Goal: Task Accomplishment & Management: Use online tool/utility

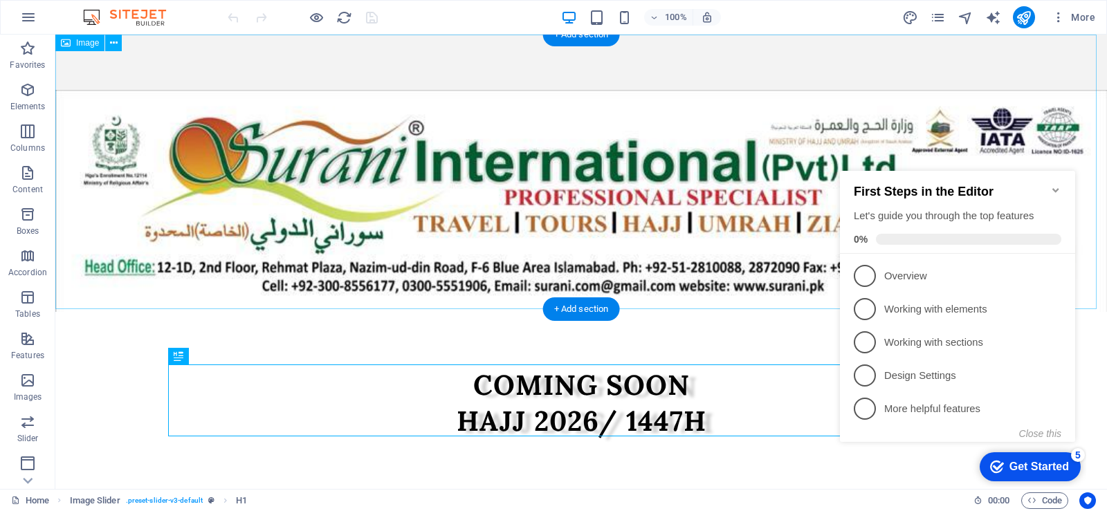
click at [590, 178] on figure at bounding box center [581, 174] width 1052 height 278
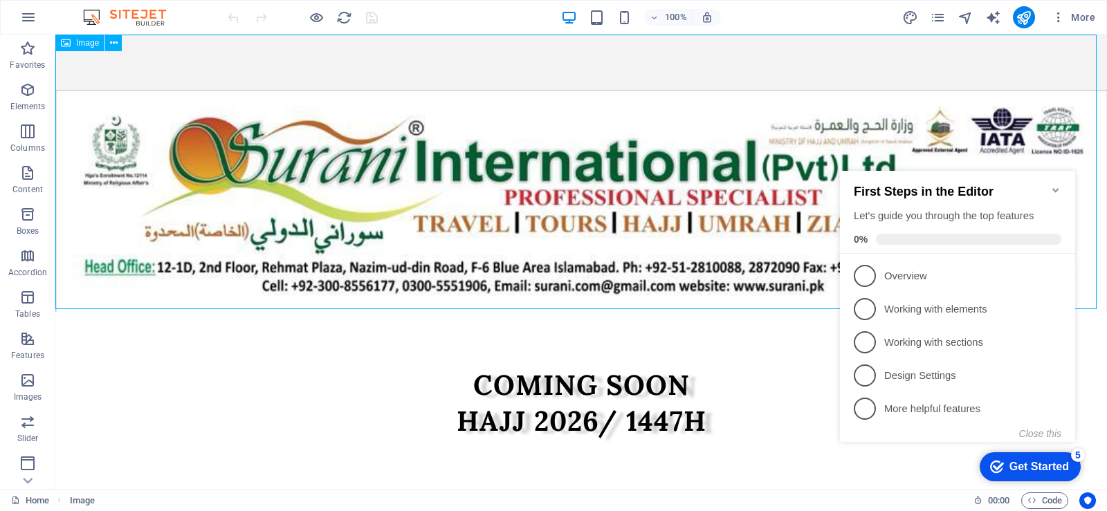
click at [71, 46] on div "Image" at bounding box center [79, 43] width 49 height 17
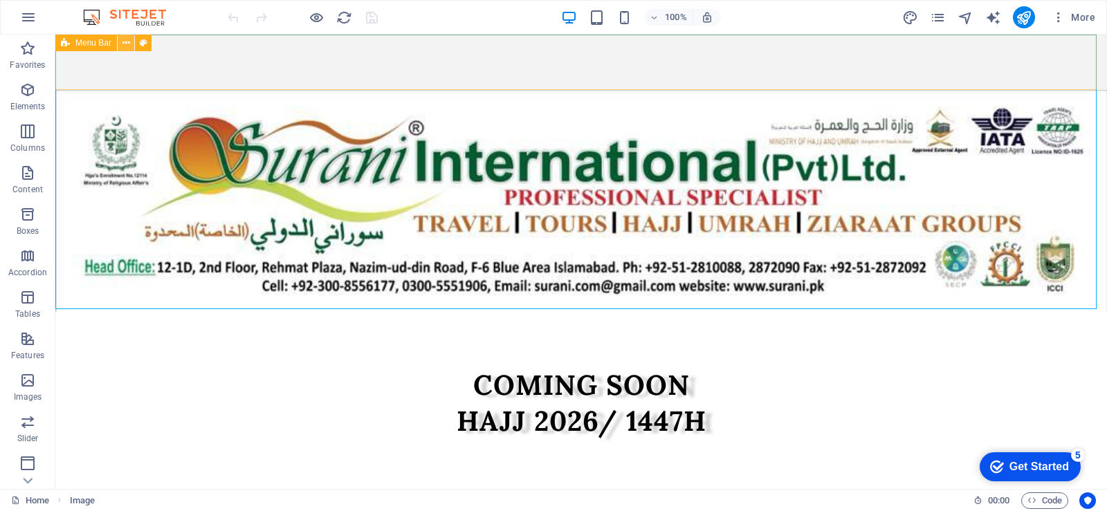
click at [127, 45] on icon at bounding box center [126, 43] width 8 height 15
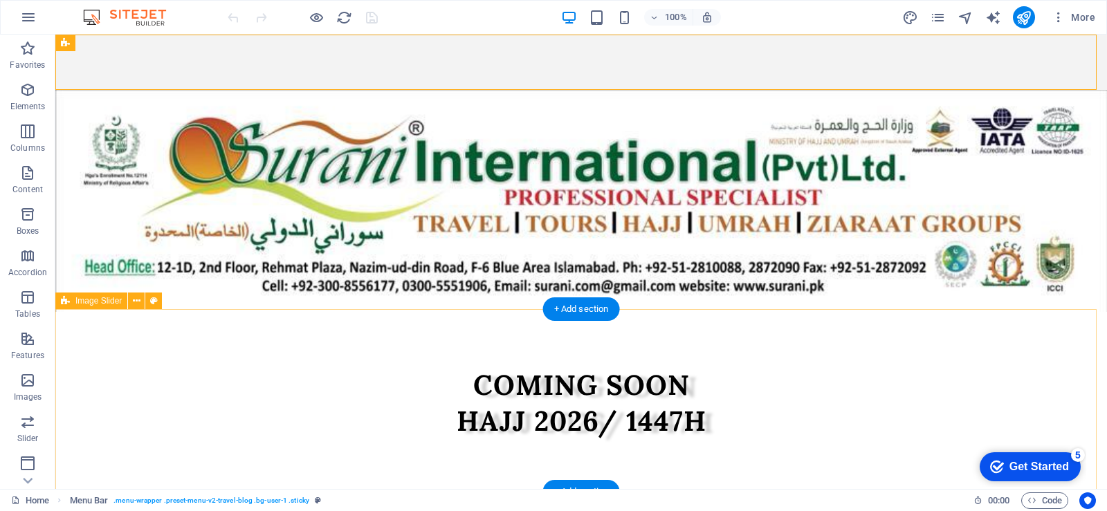
click at [620, 350] on div "COMING SOON HAJJ 2026/ 1447H" at bounding box center [581, 403] width 1052 height 183
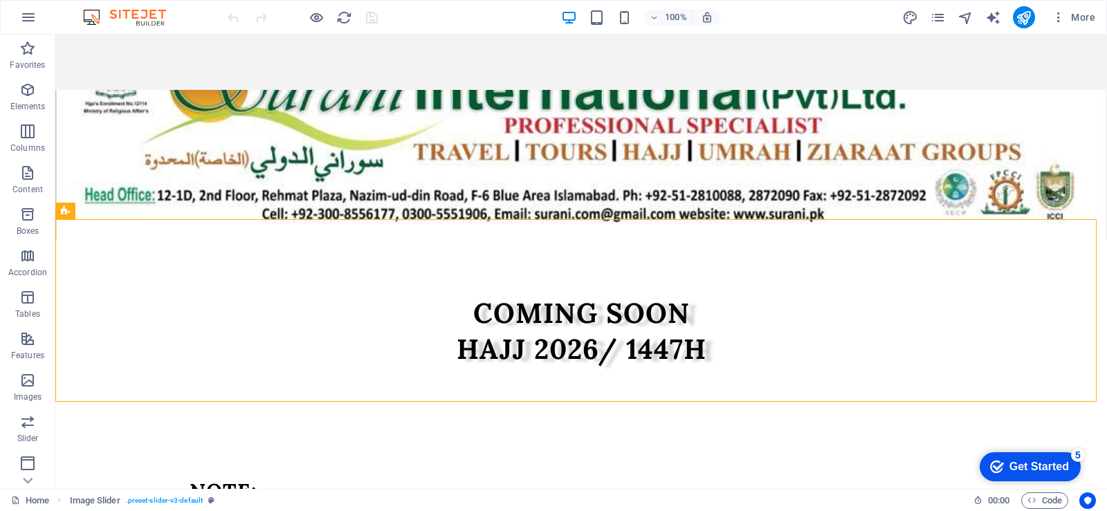
scroll to position [51, 0]
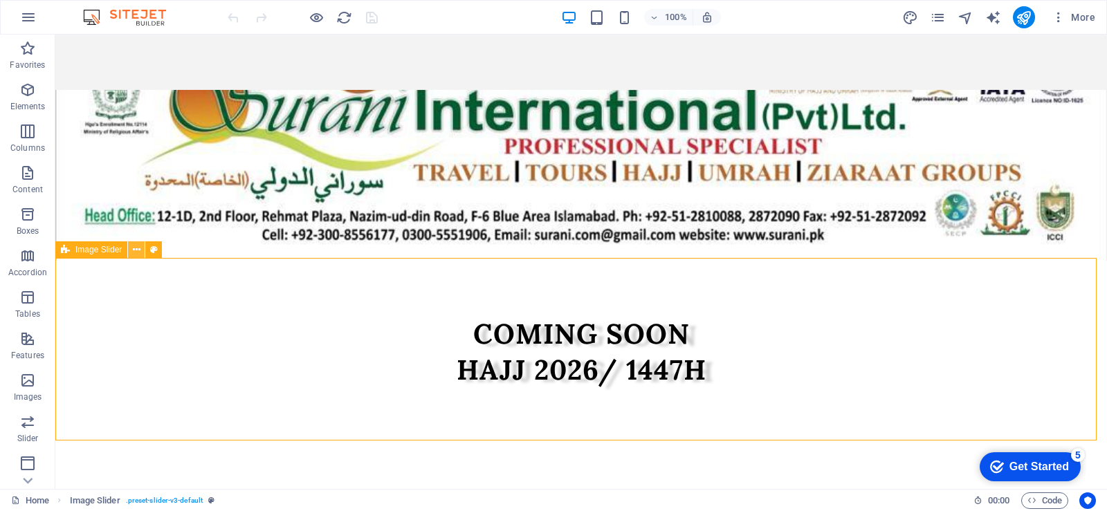
click at [134, 252] on icon at bounding box center [137, 250] width 8 height 15
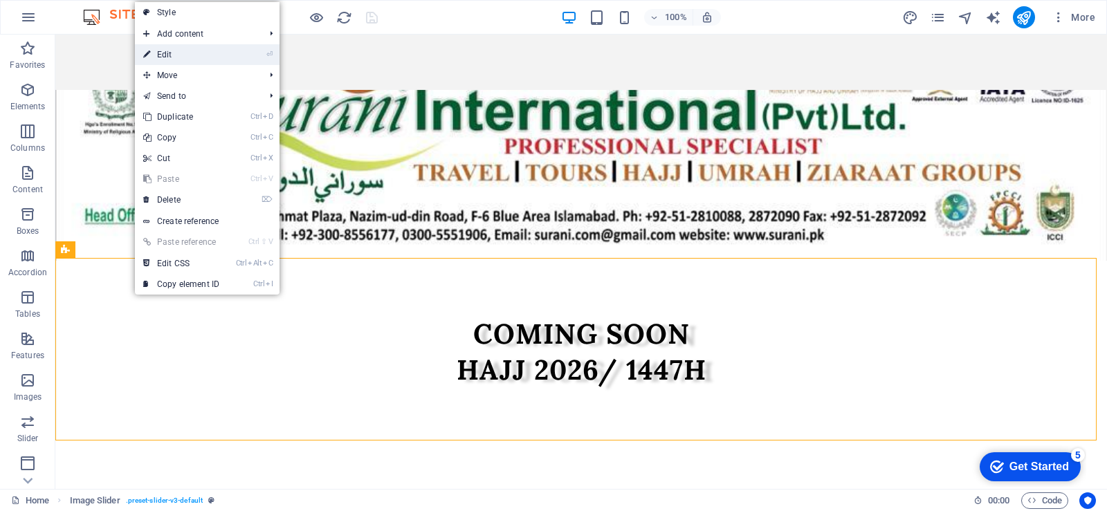
drag, startPoint x: 166, startPoint y: 55, endPoint x: 119, endPoint y: 204, distance: 156.1
click at [166, 55] on link "⏎ Edit" at bounding box center [181, 54] width 93 height 21
select select "region"
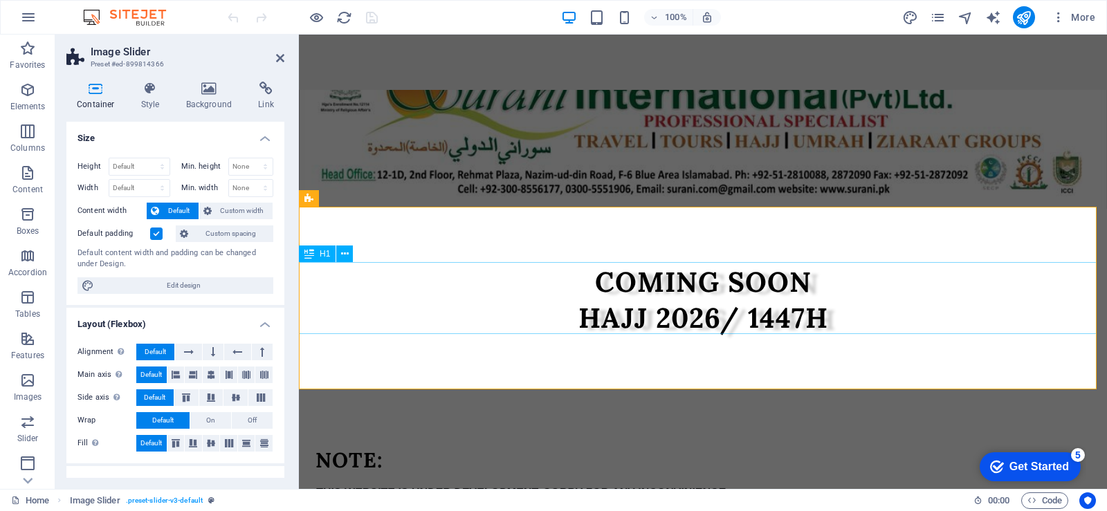
click at [590, 277] on div "COMING SOON HAJJ 2026/ 1447H" at bounding box center [703, 300] width 808 height 72
click at [280, 56] on icon at bounding box center [280, 58] width 8 height 11
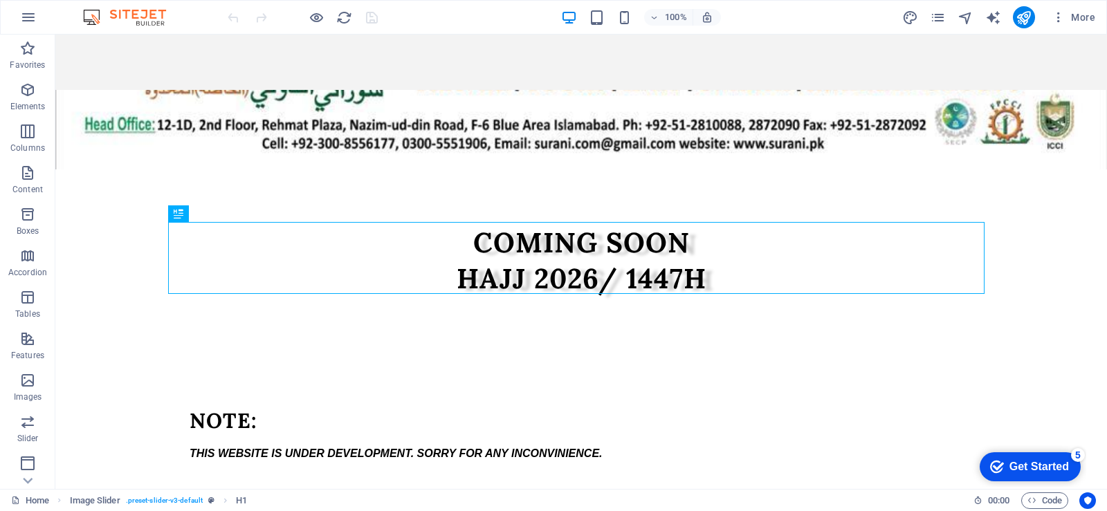
scroll to position [169, 0]
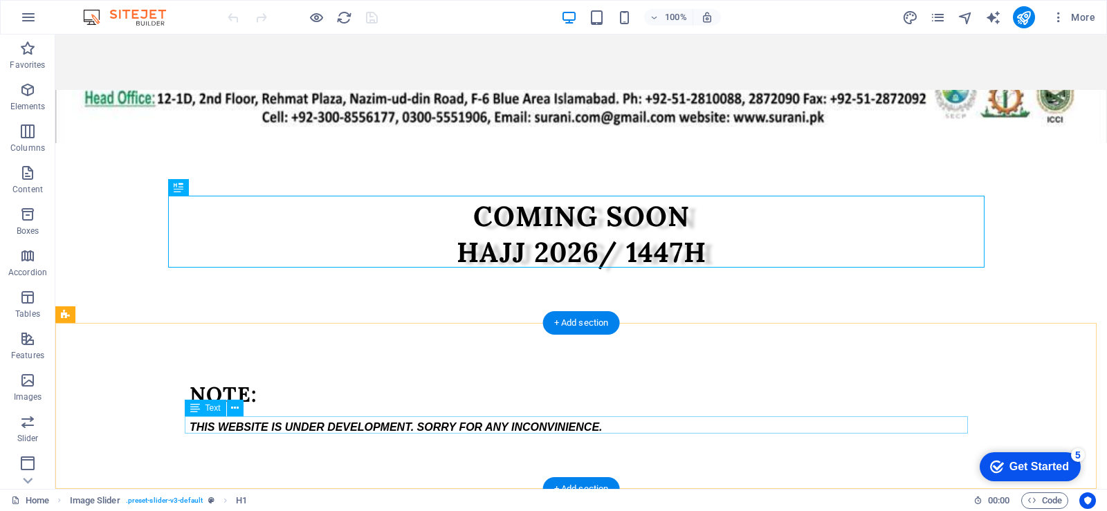
click at [664, 423] on div "THIS WEBSITE IS UNDER DEVELOPMENT. SORRY FOR ANY INCONVINIENCE." at bounding box center [581, 427] width 783 height 17
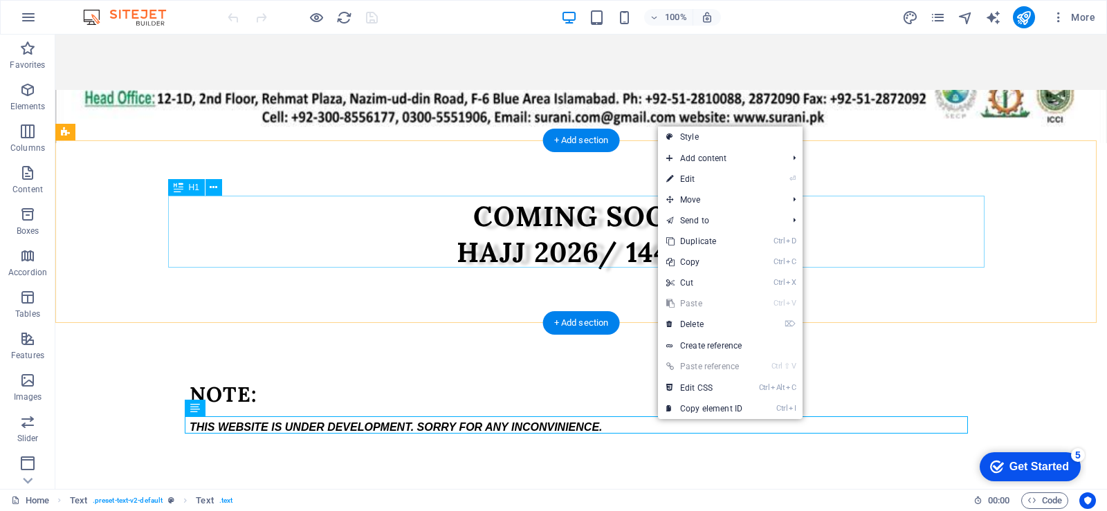
click at [611, 223] on div "COMING SOON HAJJ 2026/ 1447H" at bounding box center [581, 235] width 817 height 72
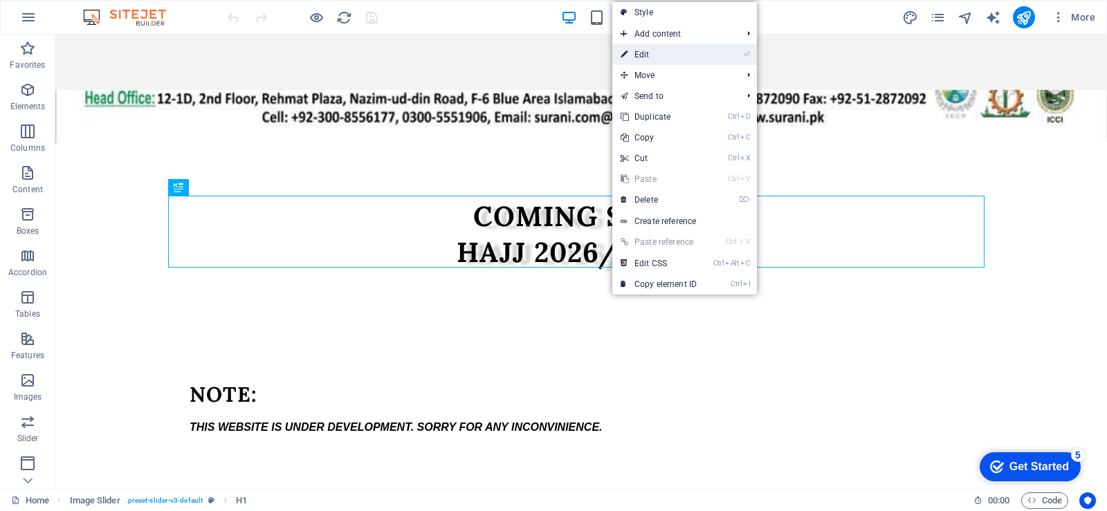
click at [646, 55] on link "⏎ Edit" at bounding box center [658, 54] width 93 height 21
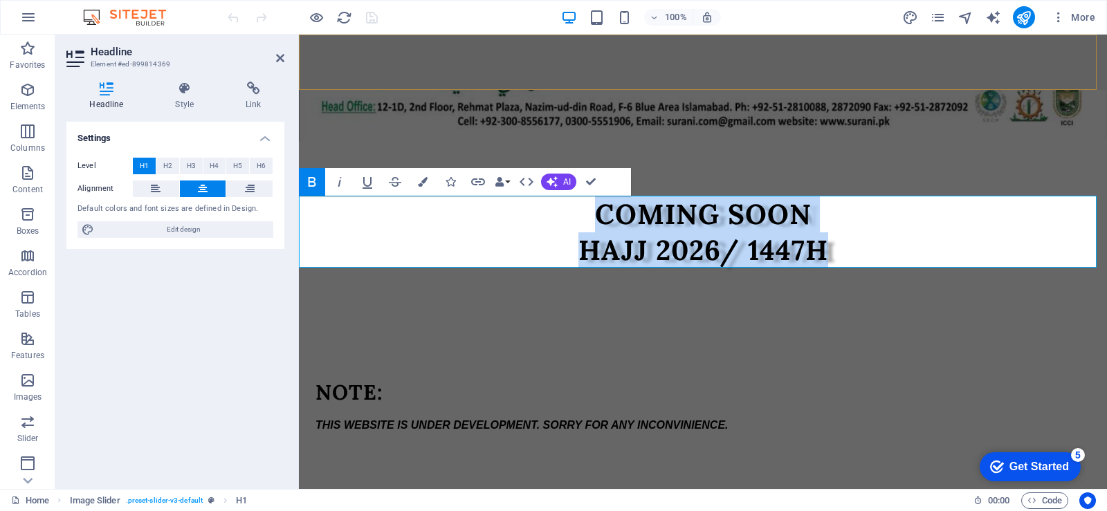
scroll to position [118, 0]
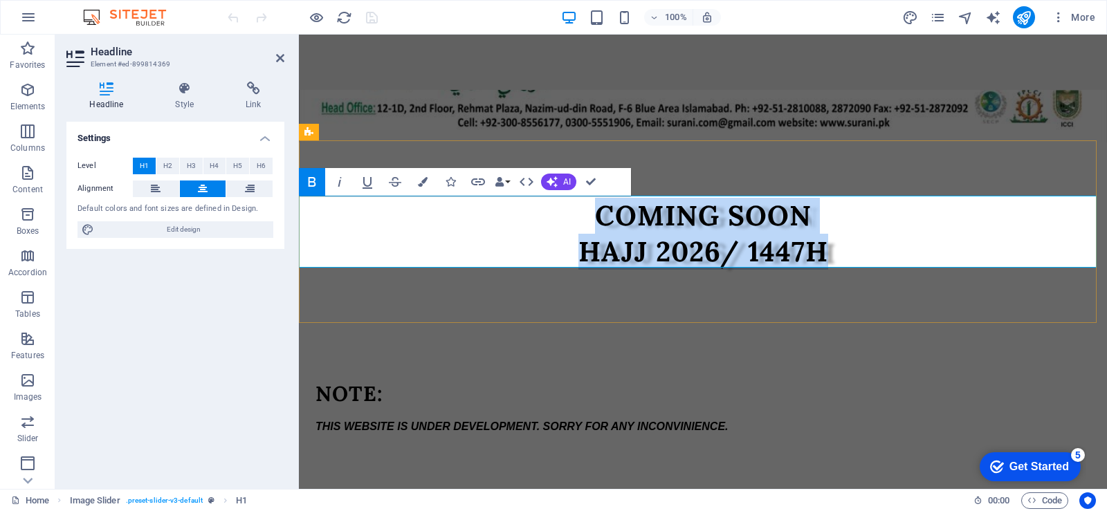
click at [586, 214] on h1 "COMING SOON HAJJ 2026/ 1447H" at bounding box center [703, 234] width 808 height 72
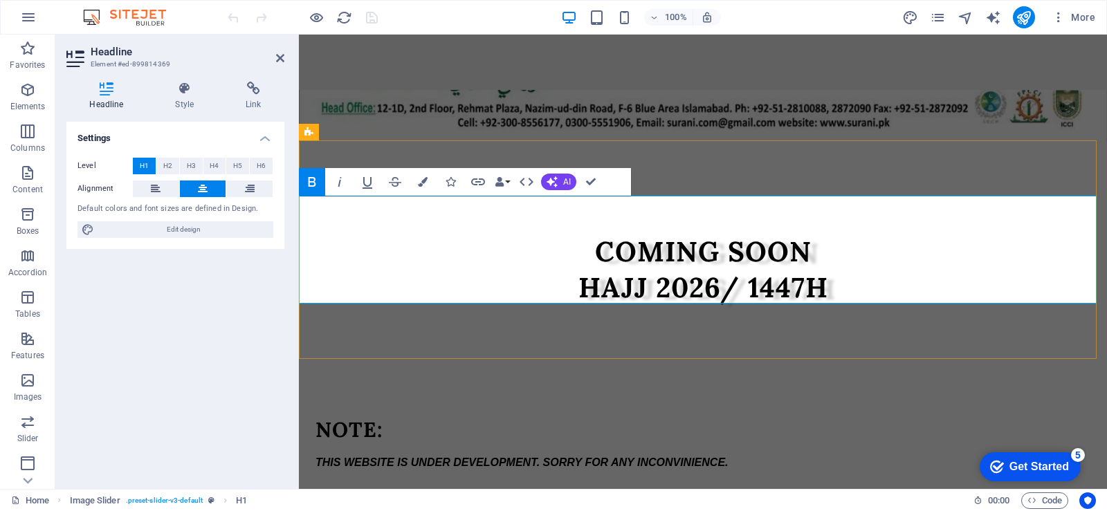
click at [597, 217] on h1 "‌COMING SOON HAJJ 2026/ 1447H" at bounding box center [703, 252] width 808 height 108
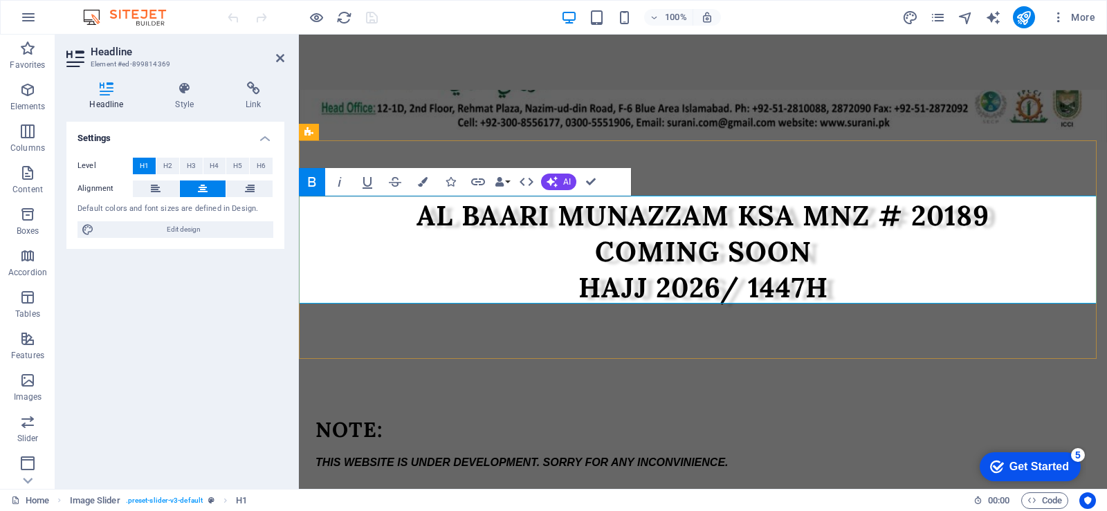
click at [417, 212] on strong "AL BAARI MUNAZZAM KSA MNZ # 20189 ‌COMING SOON HAJJ 2026/ 1447H" at bounding box center [703, 251] width 573 height 107
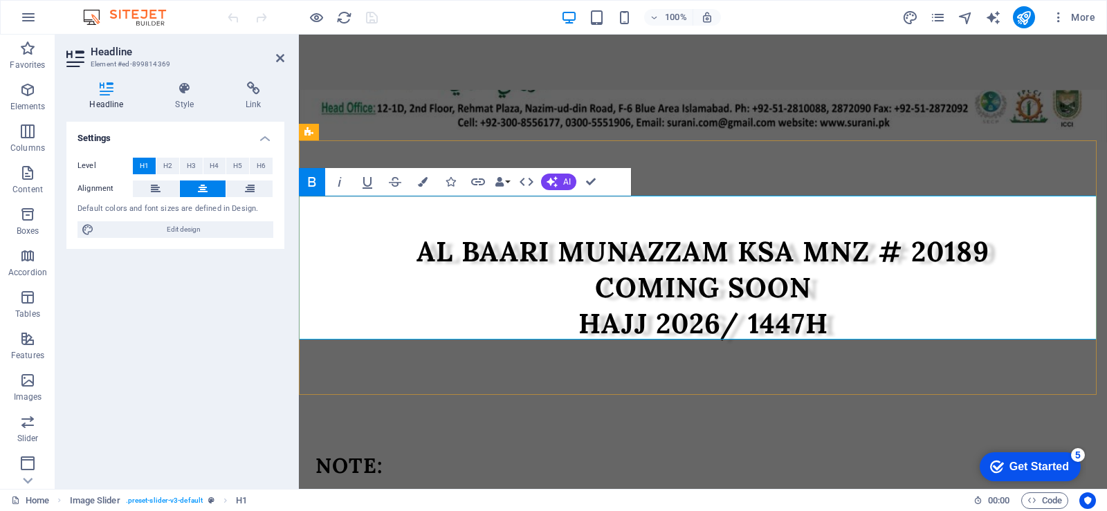
click at [435, 210] on h1 "‌AL BAARI MUNAZZAM KSA MNZ # 20189 ‌COMING SOON HAJJ 2026/ 1447H" at bounding box center [703, 270] width 808 height 144
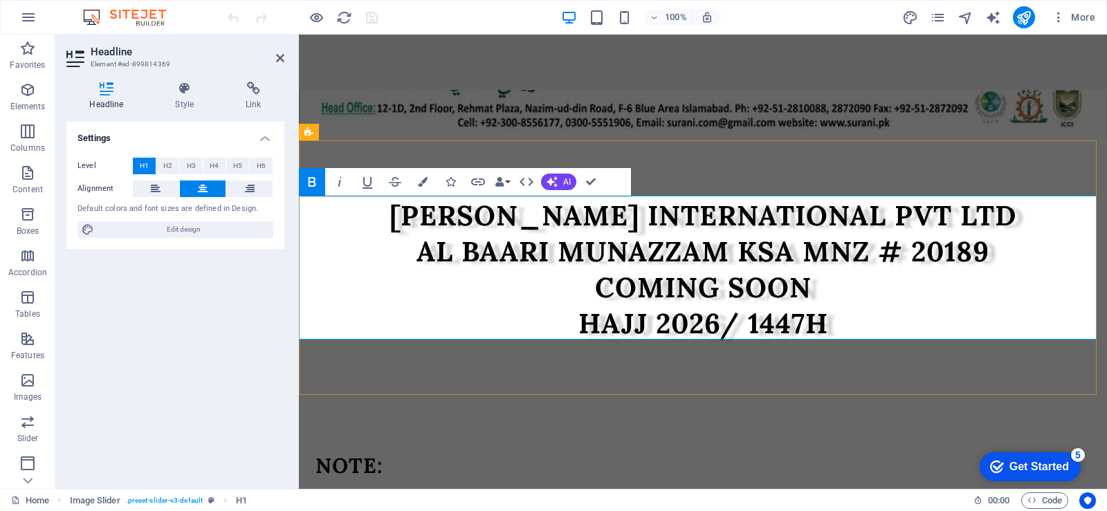
click at [874, 218] on strong "[PERSON_NAME] INTERNATIONAL PVT LTD ‌AL BAARI MUNAZZAM KSA MNZ # 20189 ‌COMING …" at bounding box center [703, 269] width 627 height 143
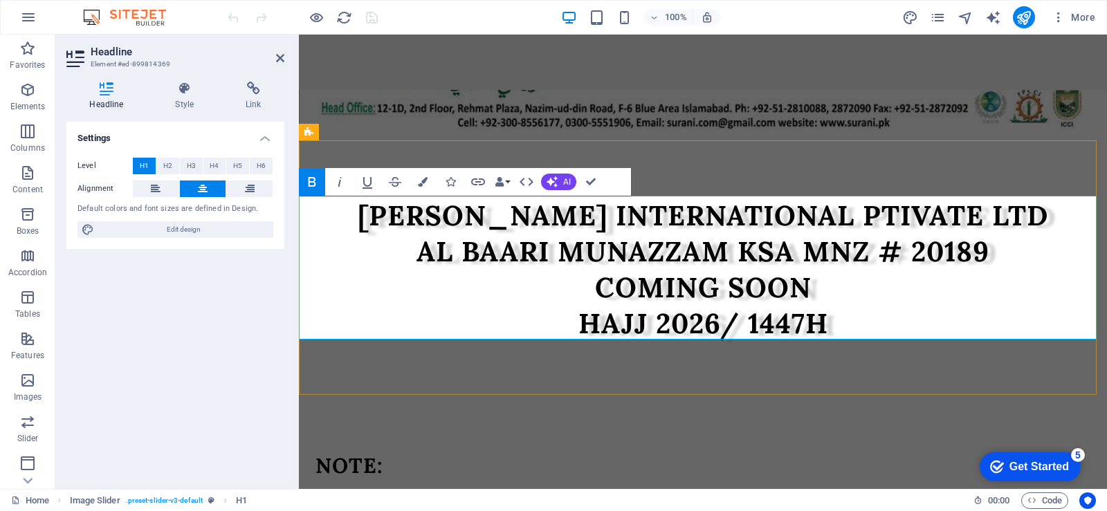
click at [976, 217] on h1 "[PERSON_NAME] INTERNATIONAL PTIVATE LTD ‌AL BAARI MUNAZZAM KSA MNZ # 20189 ‌COM…" at bounding box center [703, 270] width 808 height 144
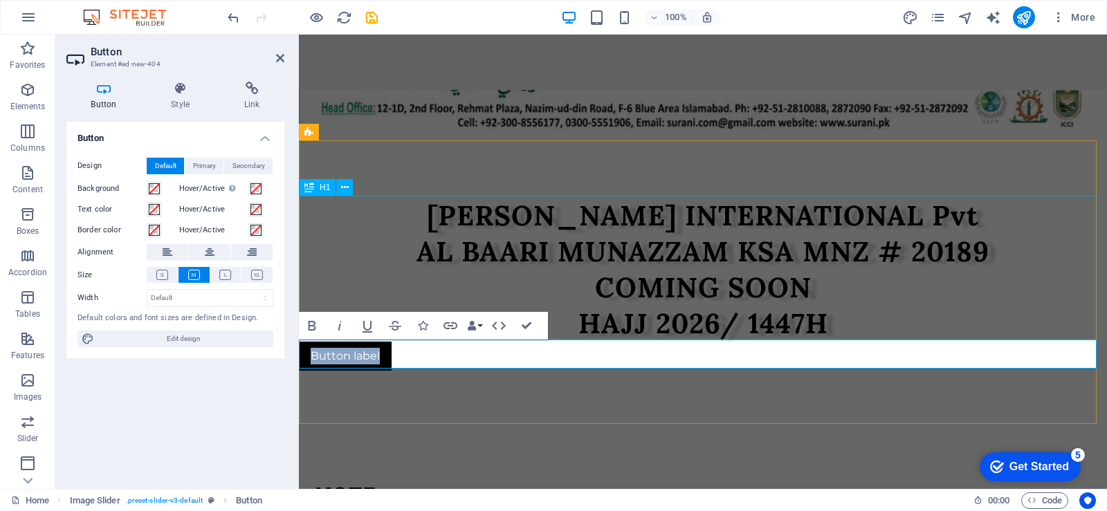
click at [862, 217] on div "[PERSON_NAME] INTERNATIONAL Pvt AL BAARI MUNAZZAM KSA MNZ # 20189 COMING SOON H…" at bounding box center [703, 270] width 808 height 144
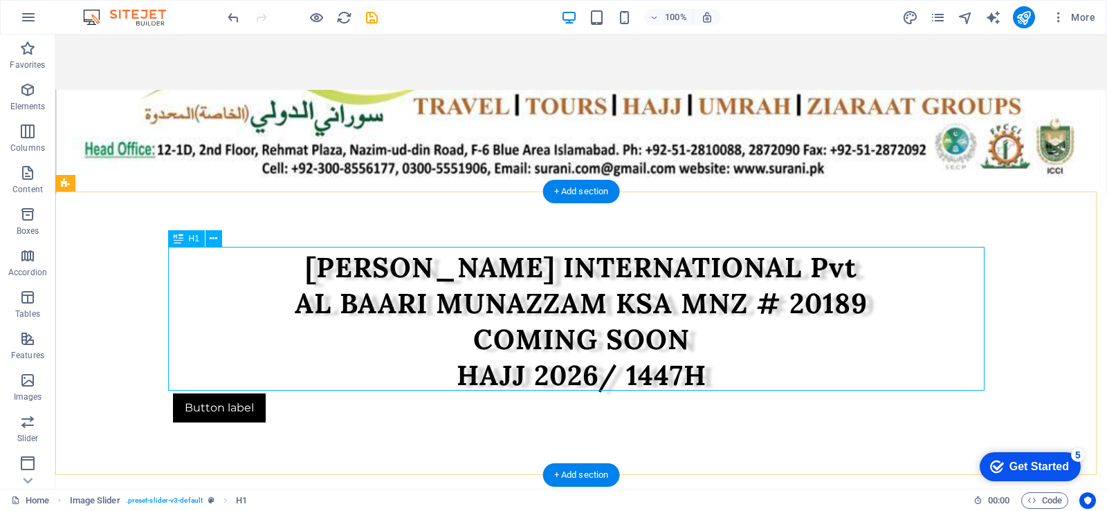
click at [738, 264] on div "[PERSON_NAME] INTERNATIONAL Pvt AL BAARI MUNAZZAM KSA MNZ # 20189 COMING SOON H…" at bounding box center [581, 322] width 817 height 144
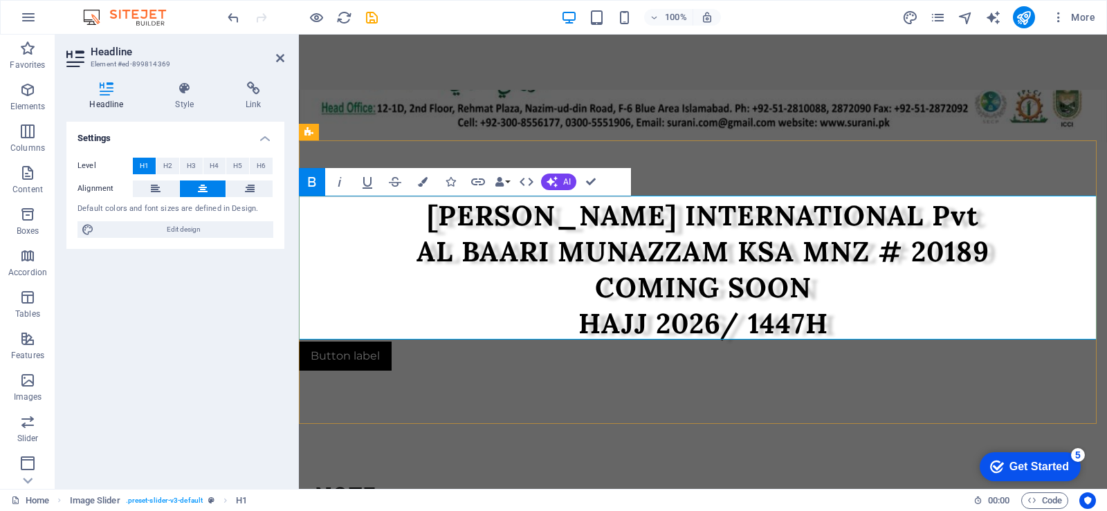
click at [859, 214] on strong "[PERSON_NAME] INTERNATIONAL Pvt AL BAARI MUNAZZAM KSA MNZ # 20189 COMING SOON H…" at bounding box center [703, 269] width 573 height 143
click at [911, 219] on h1 "[PERSON_NAME] INTERNATIONAL (Pvt AL BAARI MUNAZZAM KSA MNZ # 20189 COMING SOON …" at bounding box center [703, 270] width 808 height 144
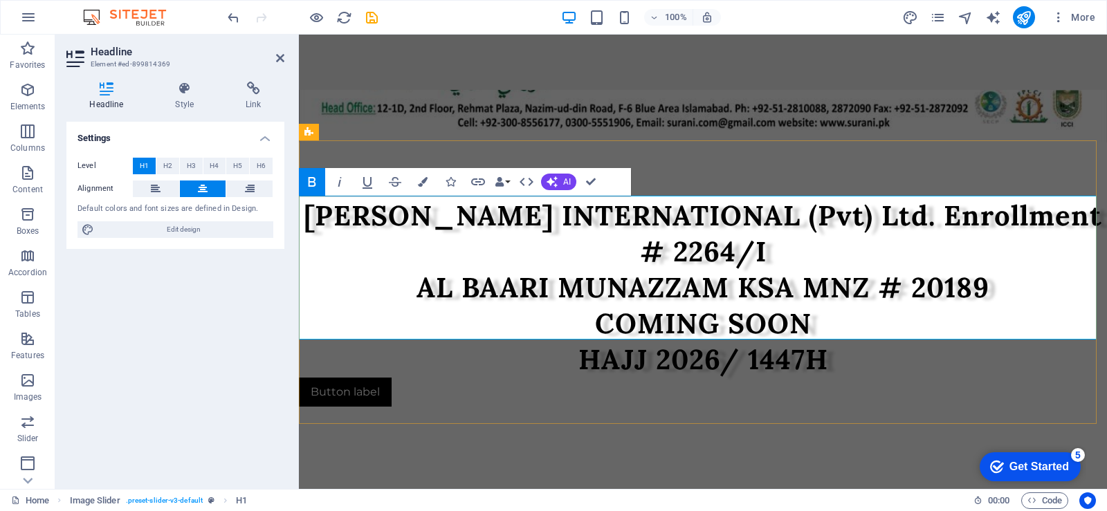
click at [907, 213] on strong "[PERSON_NAME] INTERNATIONAL (Pvt) Ltd. Enrollment # 2264/I AL BAARI MUNAZZAM KS…" at bounding box center [703, 287] width 799 height 179
click at [645, 285] on strong "[PERSON_NAME] INTERNATIONAL (Pvt) Ltd. Enrollment # 2264/I AL BAARI MUNAZZAM KS…" at bounding box center [703, 287] width 799 height 179
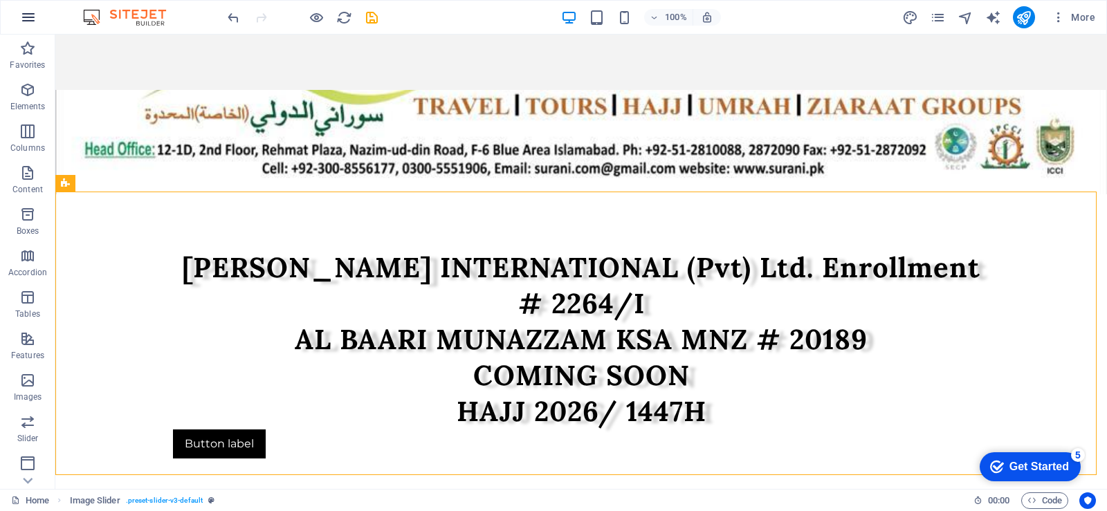
click at [33, 21] on icon "button" at bounding box center [28, 17] width 17 height 17
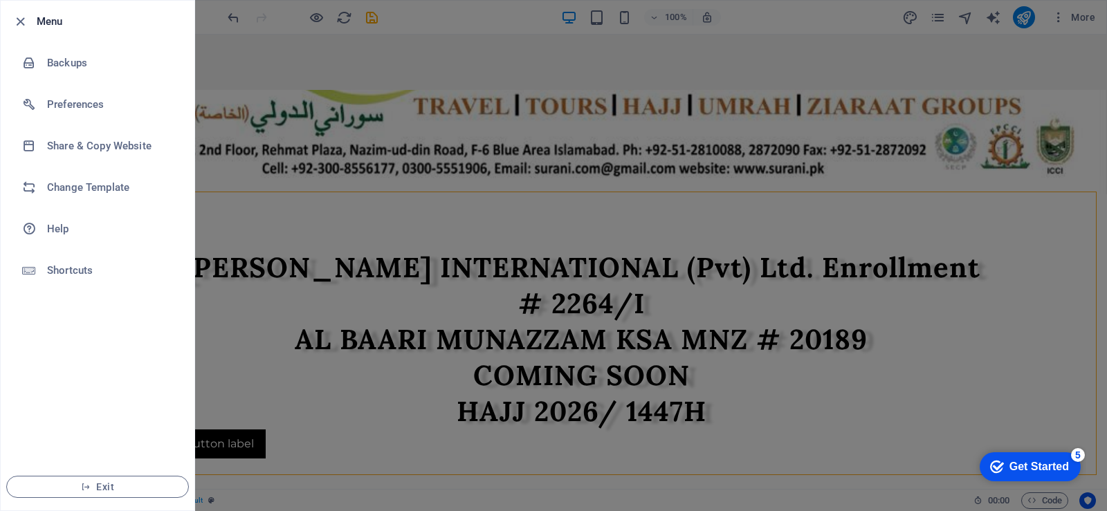
click at [240, 69] on div at bounding box center [553, 255] width 1107 height 511
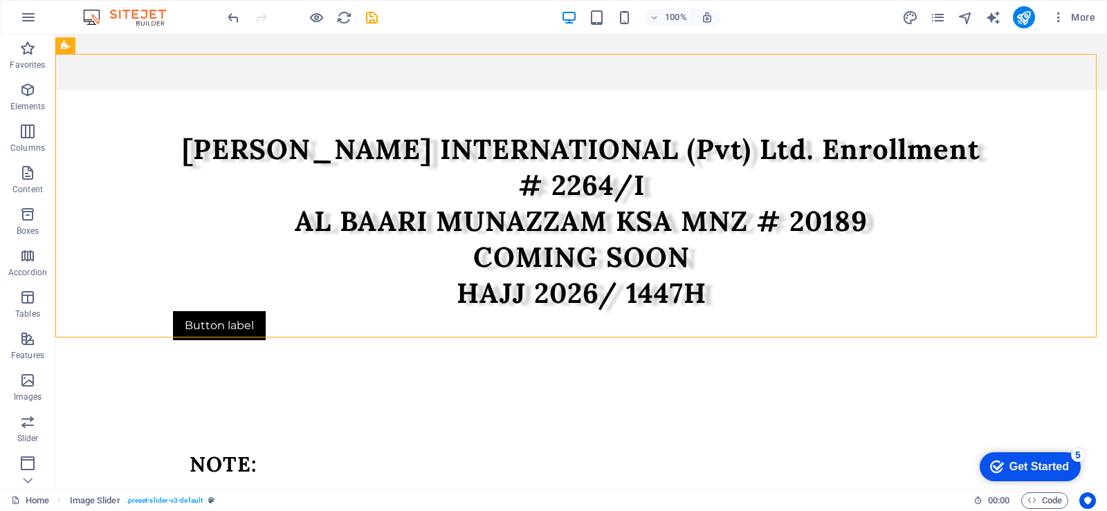
scroll to position [270, 0]
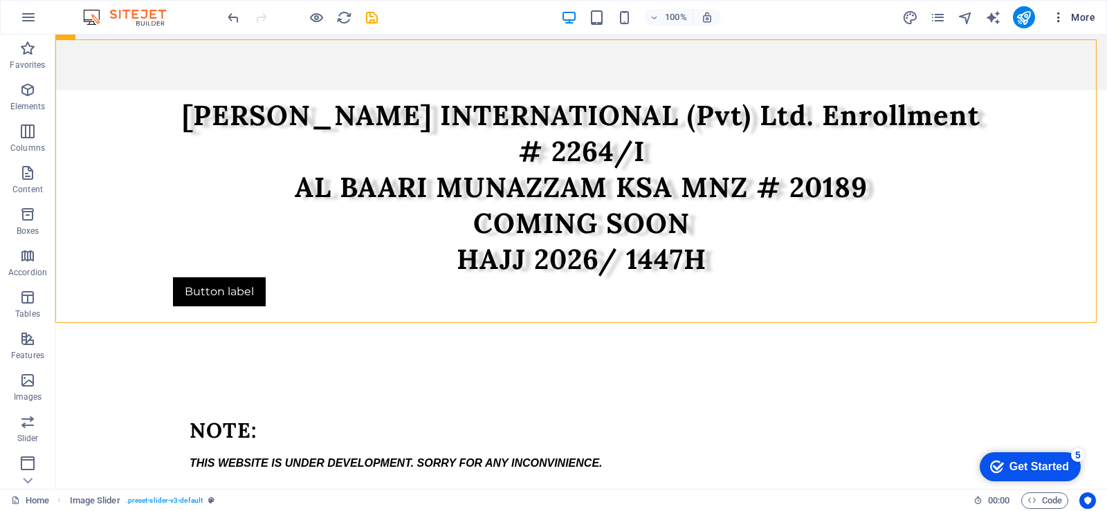
click at [1057, 14] on icon "button" at bounding box center [1059, 17] width 14 height 14
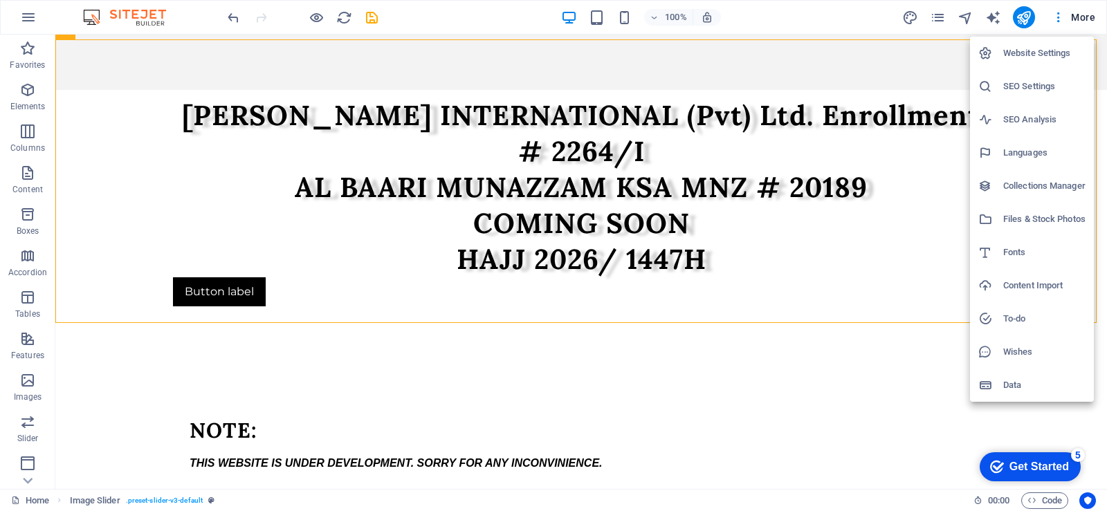
click at [1084, 12] on div at bounding box center [553, 255] width 1107 height 511
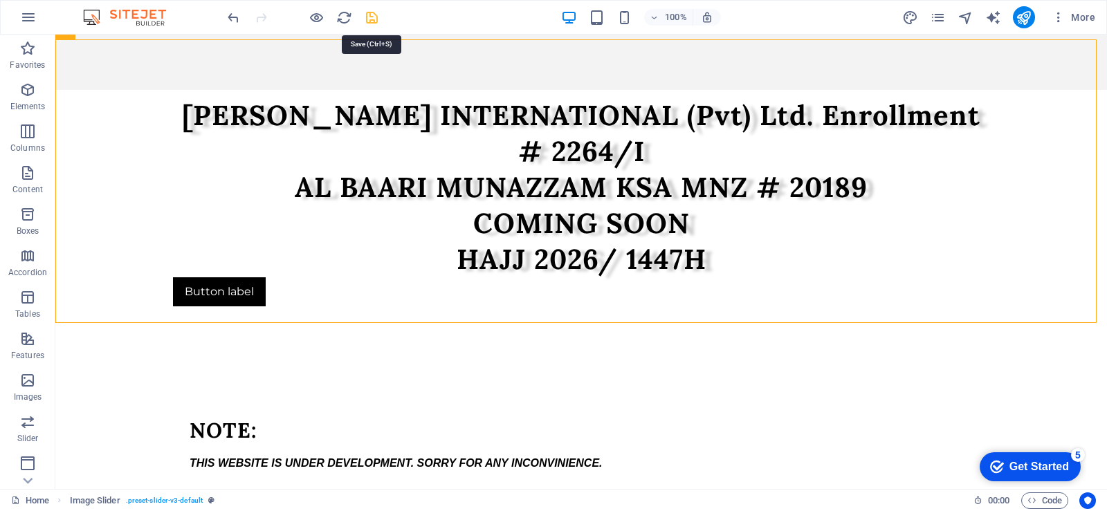
click at [370, 21] on icon "save" at bounding box center [372, 18] width 16 height 16
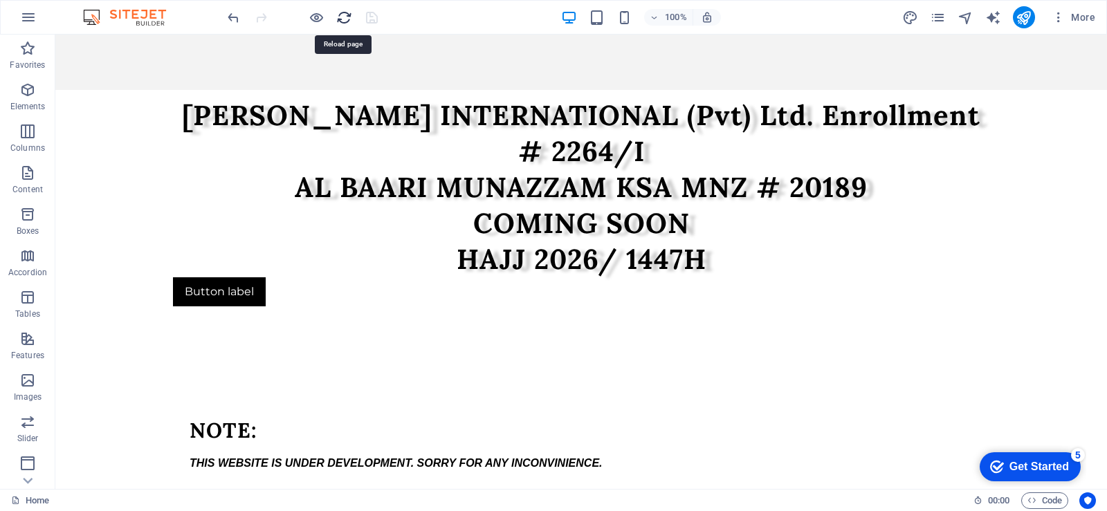
click at [343, 16] on icon "reload" at bounding box center [344, 18] width 16 height 16
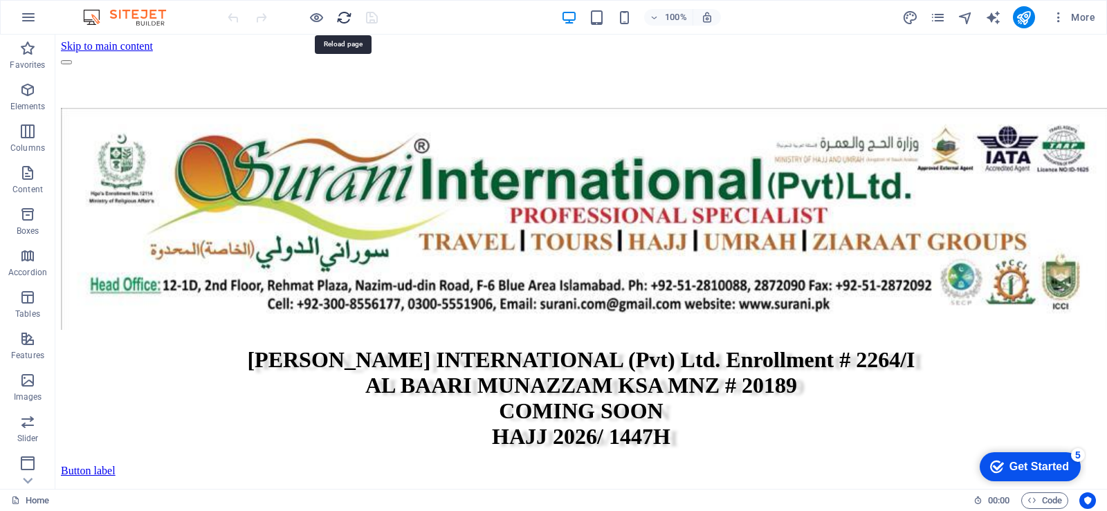
scroll to position [0, 0]
click at [26, 16] on icon "button" at bounding box center [28, 17] width 17 height 17
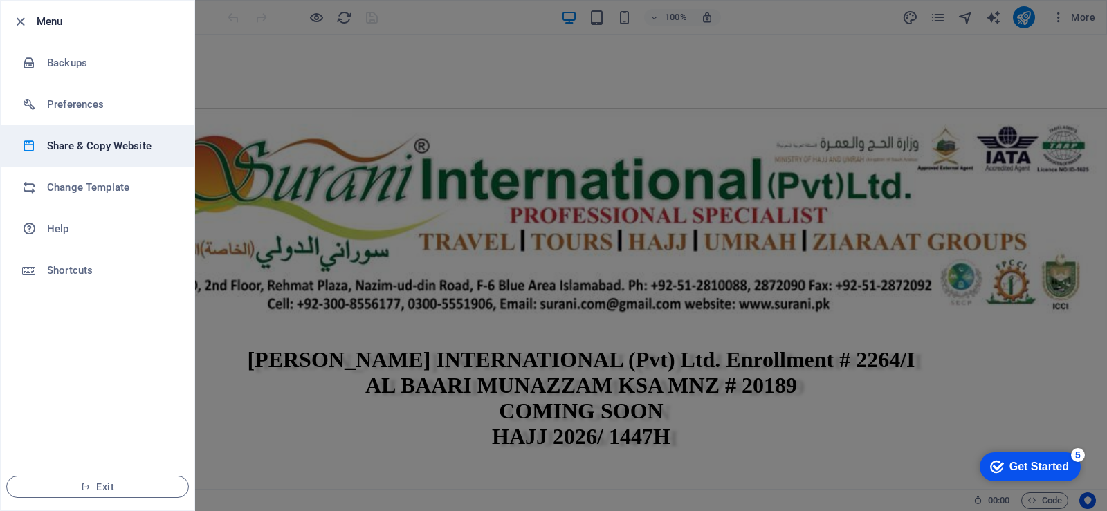
click at [81, 134] on li "Share & Copy Website" at bounding box center [98, 146] width 194 height 42
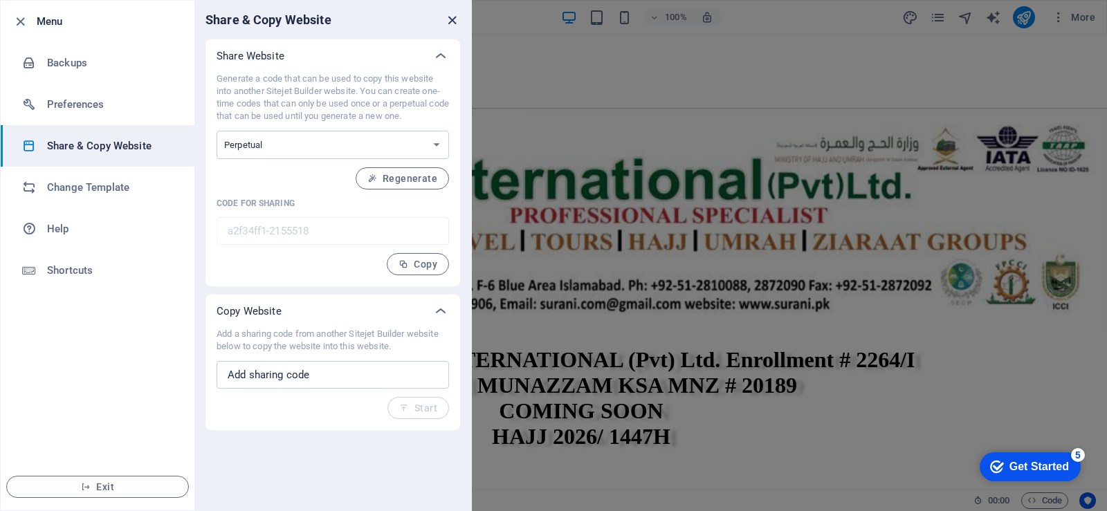
click at [448, 16] on icon "close" at bounding box center [452, 20] width 16 height 16
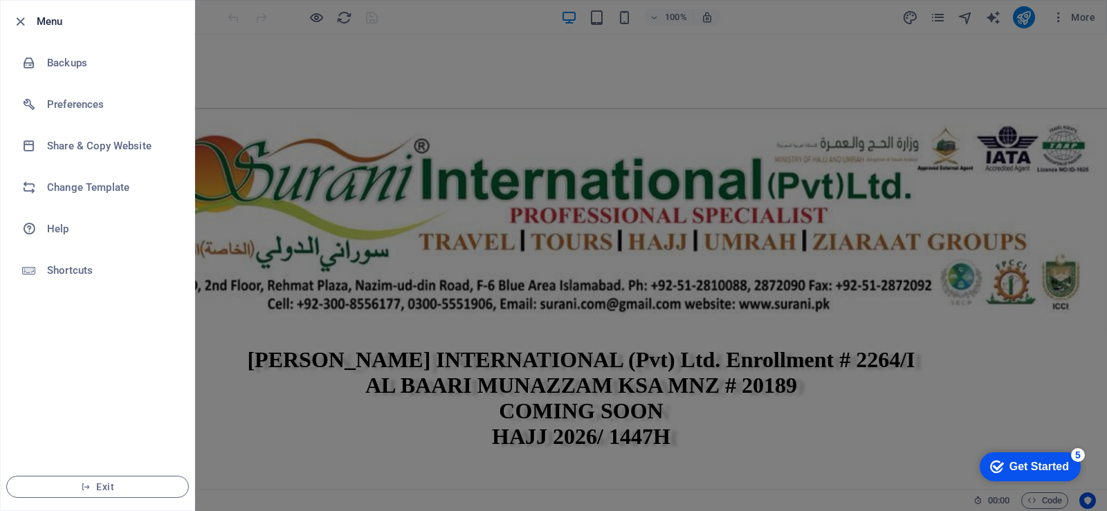
click at [55, 21] on h6 "Menu" at bounding box center [110, 21] width 147 height 17
click at [17, 21] on icon "button" at bounding box center [20, 22] width 16 height 16
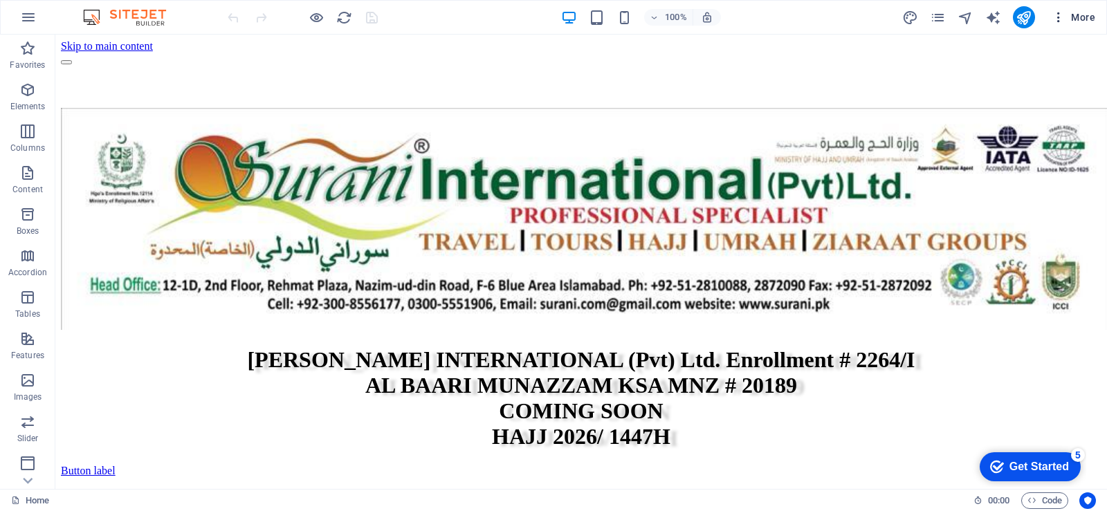
click at [1056, 19] on icon "button" at bounding box center [1059, 17] width 14 height 14
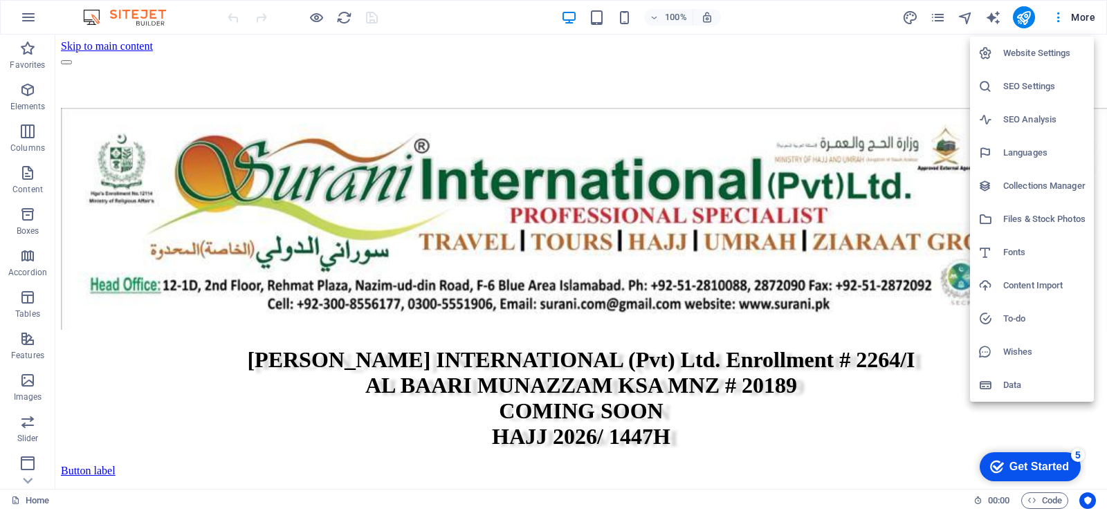
click at [873, 24] on div at bounding box center [553, 255] width 1107 height 511
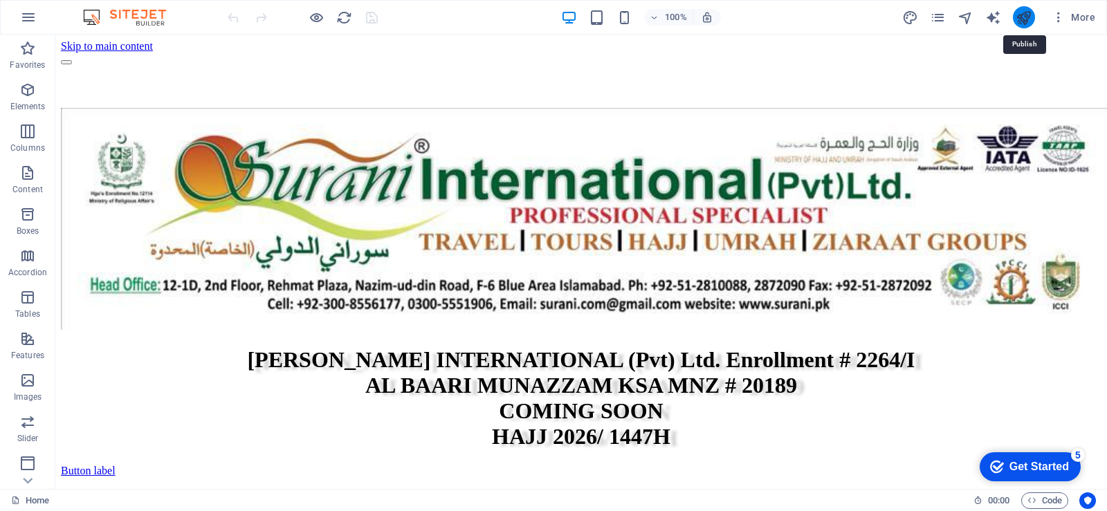
click at [1026, 21] on icon "publish" at bounding box center [1024, 18] width 16 height 16
